Goal: Information Seeking & Learning: Find specific fact

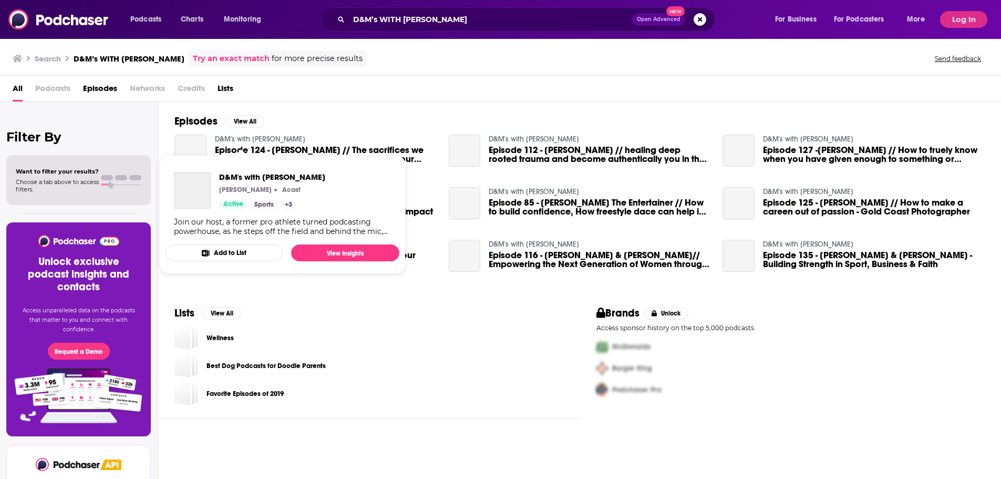
click at [191, 191] on div "D&M's with DEAN" at bounding box center [192, 190] width 37 height 37
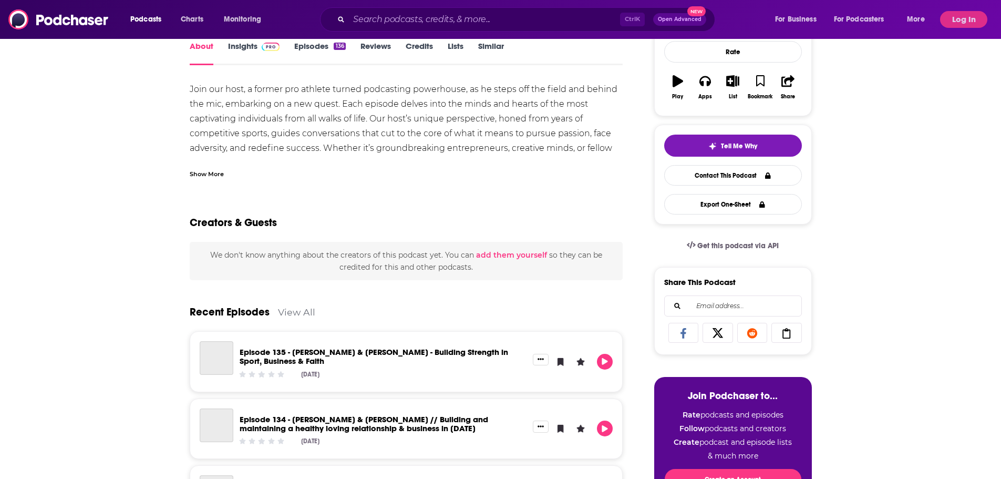
scroll to position [53, 0]
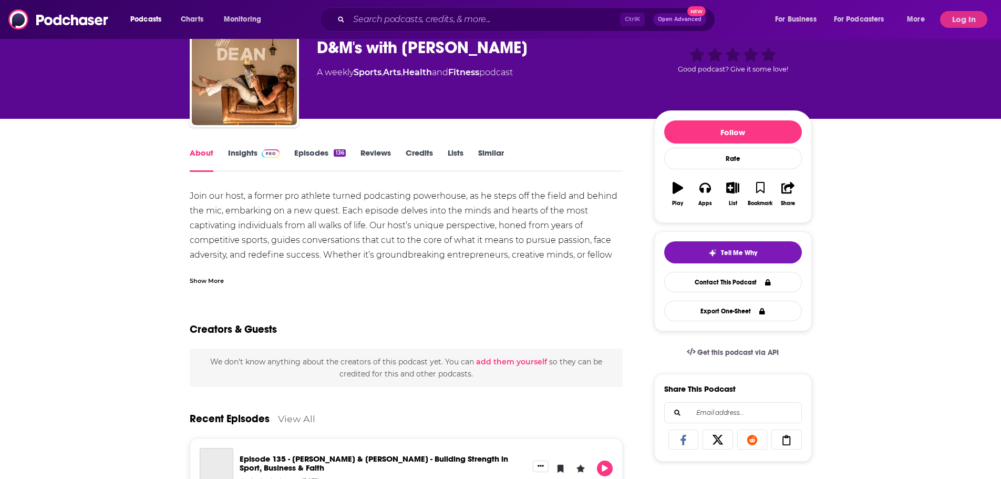
click at [248, 155] on link "Insights" at bounding box center [254, 160] width 52 height 24
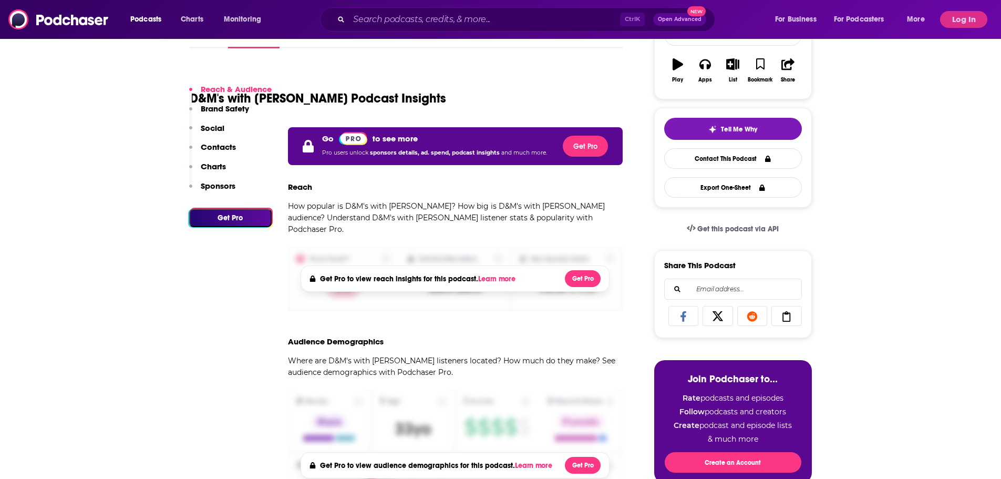
scroll to position [158, 0]
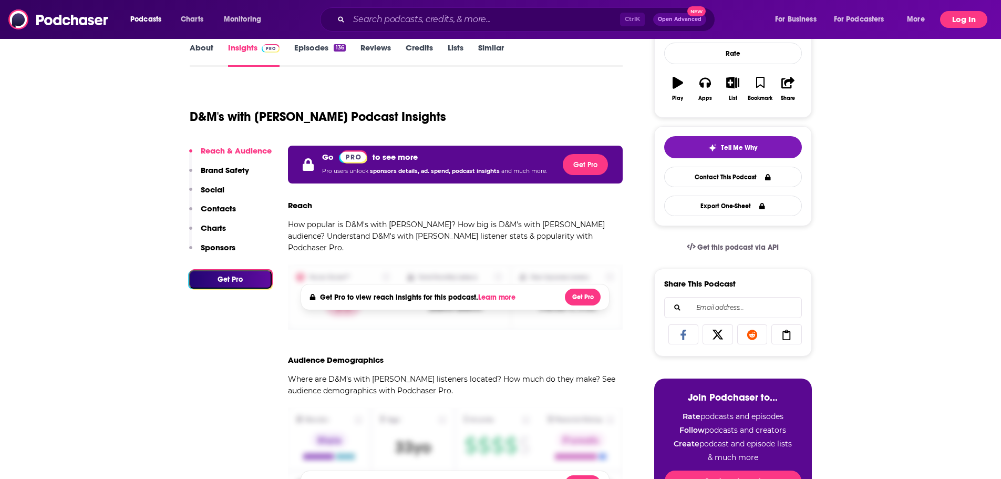
click at [966, 15] on button "Log In" at bounding box center [963, 19] width 47 height 17
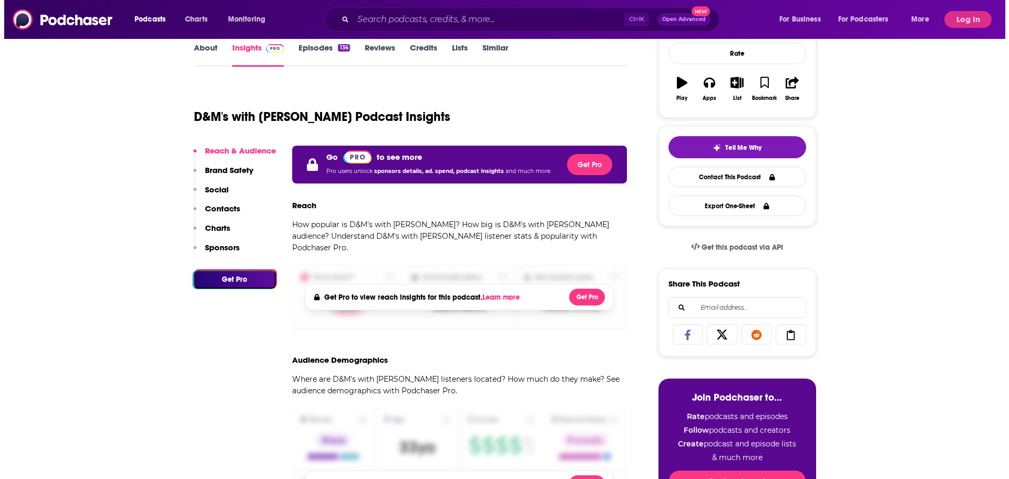
scroll to position [0, 0]
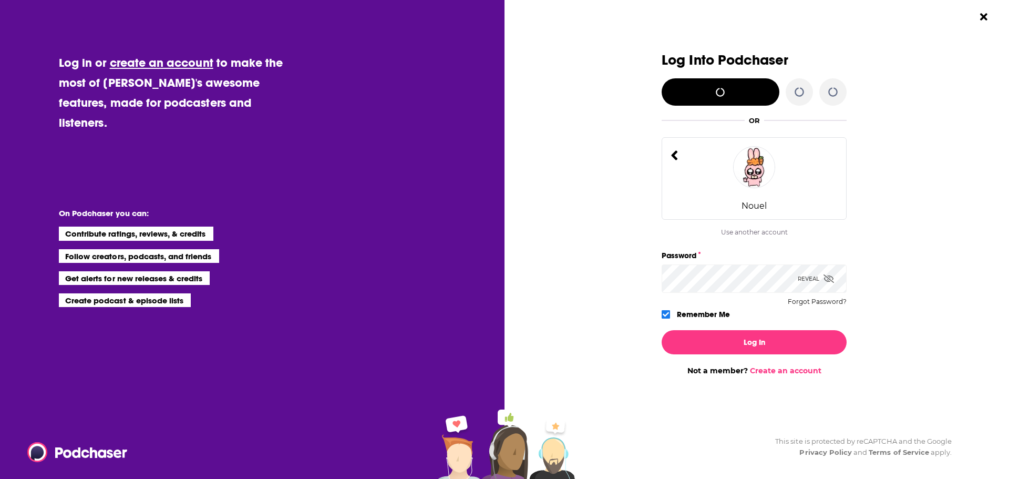
click at [759, 185] on img "Dialog" at bounding box center [754, 167] width 42 height 42
click at [754, 202] on div "Nouel" at bounding box center [753, 206] width 25 height 10
click at [722, 207] on div "Nouel" at bounding box center [753, 178] width 185 height 82
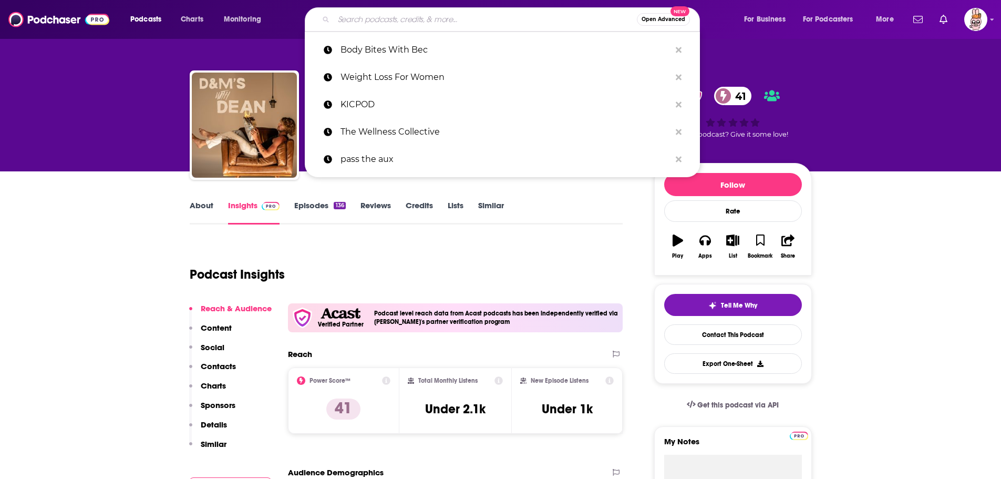
click at [387, 14] on input "Search podcasts, credits, & more..." at bounding box center [485, 19] width 303 height 17
paste input "sherises"
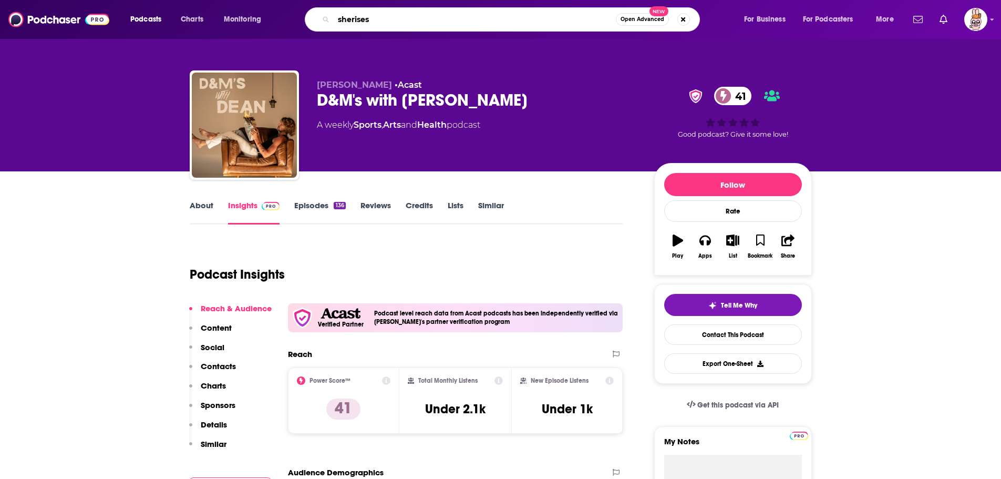
click at [352, 19] on input "sherises" at bounding box center [475, 19] width 282 height 17
type input "she rises"
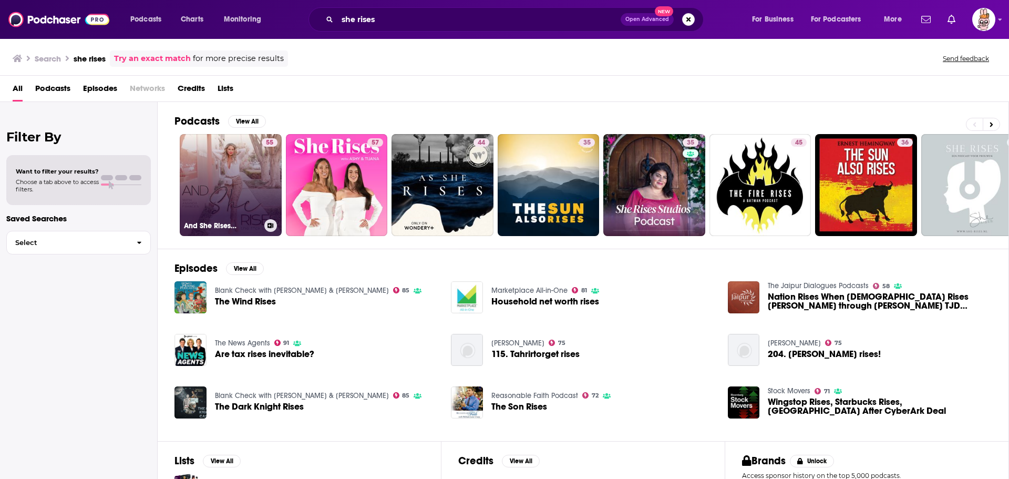
click at [251, 178] on link "55 And She Rises…" at bounding box center [231, 185] width 102 height 102
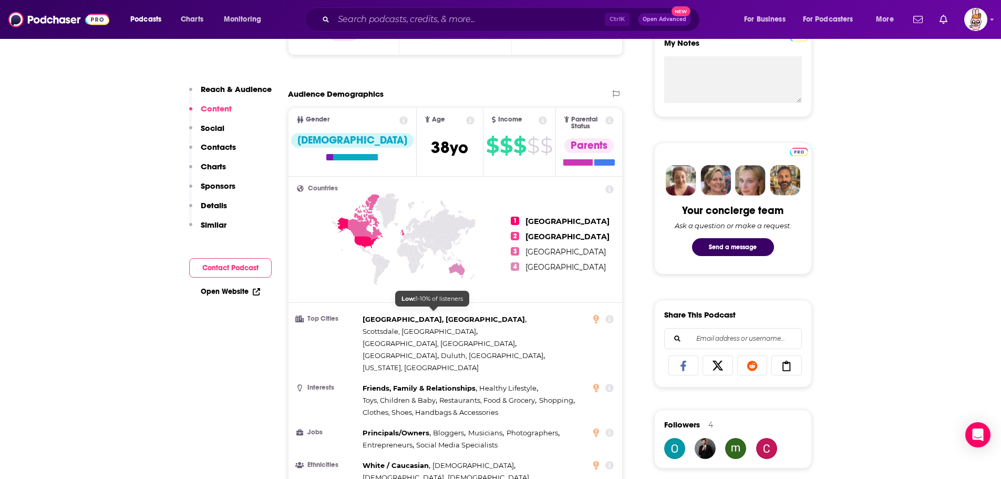
scroll to position [158, 0]
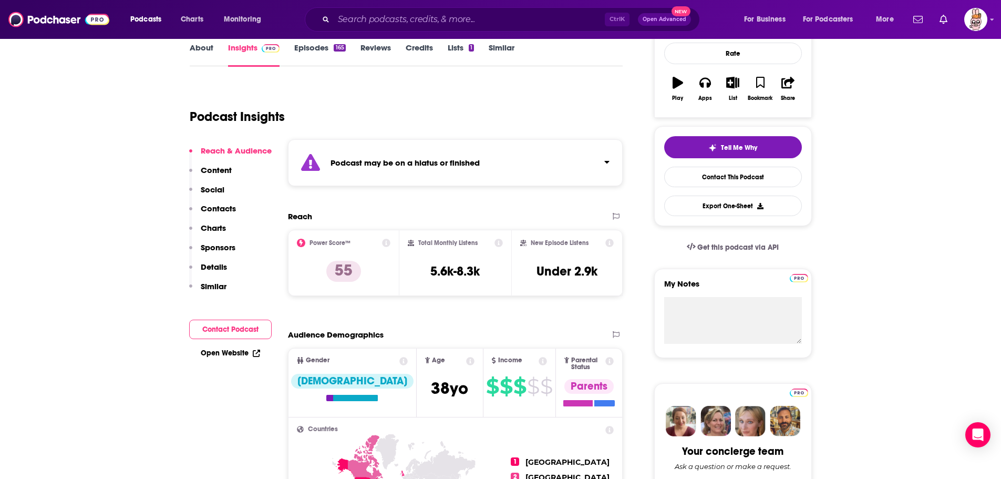
click at [303, 65] on link "Episodes 165" at bounding box center [319, 55] width 51 height 24
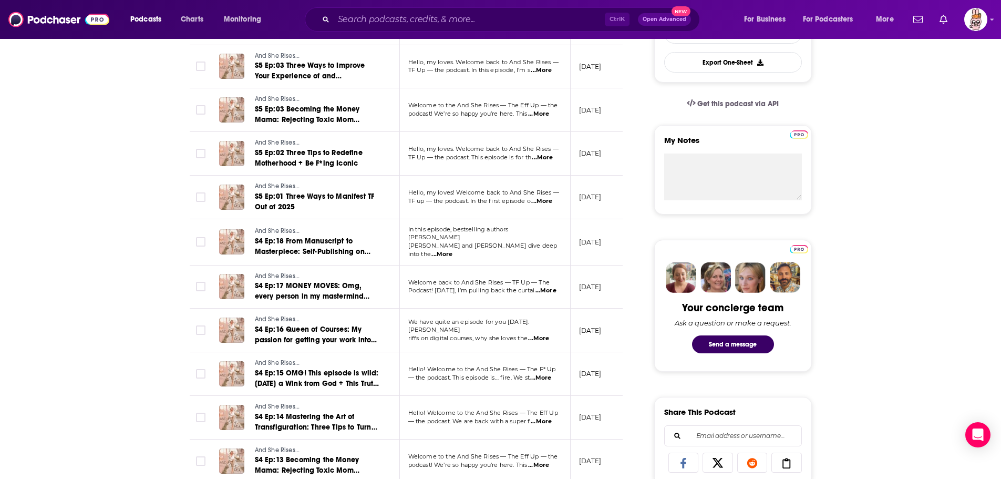
scroll to position [53, 0]
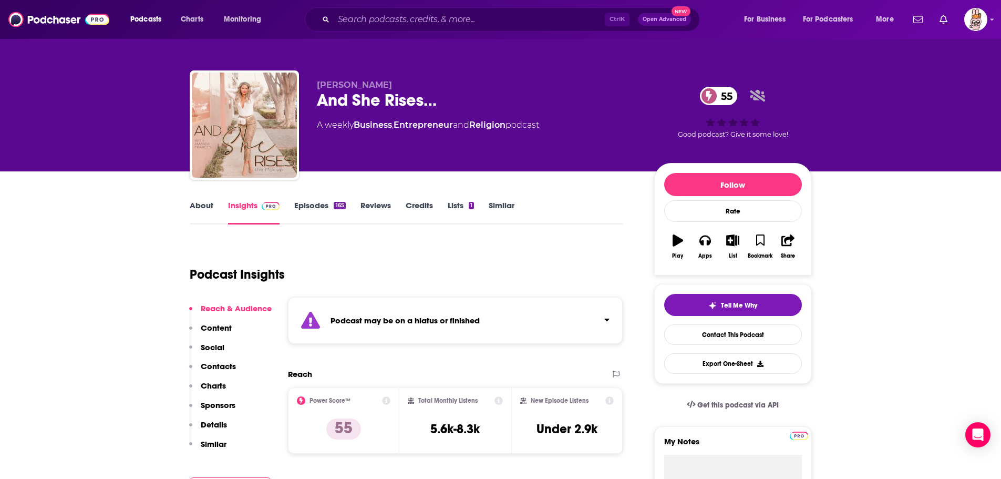
drag, startPoint x: 398, startPoint y: 84, endPoint x: 317, endPoint y: 86, distance: 80.9
click at [317, 86] on p "[PERSON_NAME]" at bounding box center [477, 85] width 320 height 10
copy span "[PERSON_NAME]"
